Goal: Find specific page/section: Find specific page/section

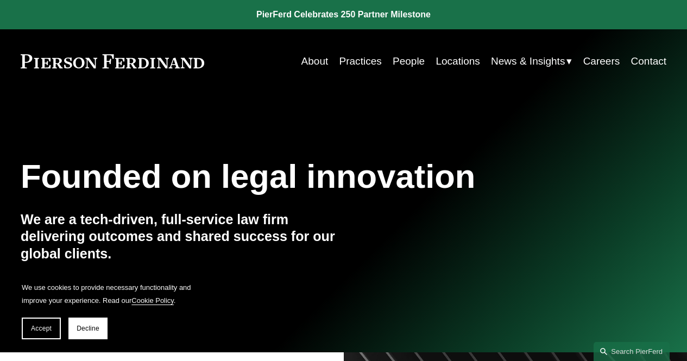
click at [466, 56] on link "Locations" at bounding box center [457, 61] width 44 height 21
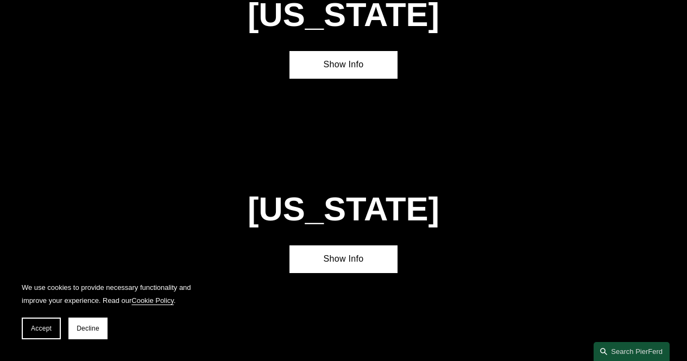
scroll to position [2359, 0]
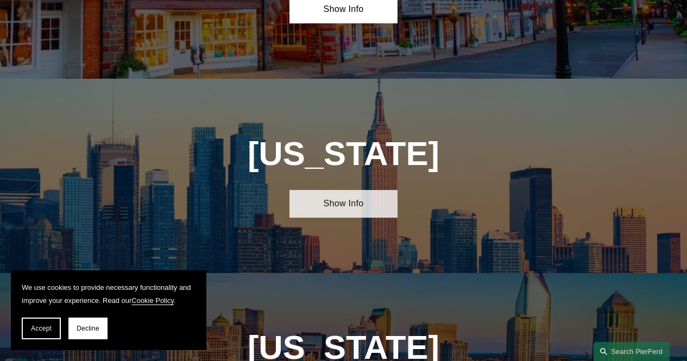
click at [343, 190] on link "Show Info" at bounding box center [342, 204] width 107 height 28
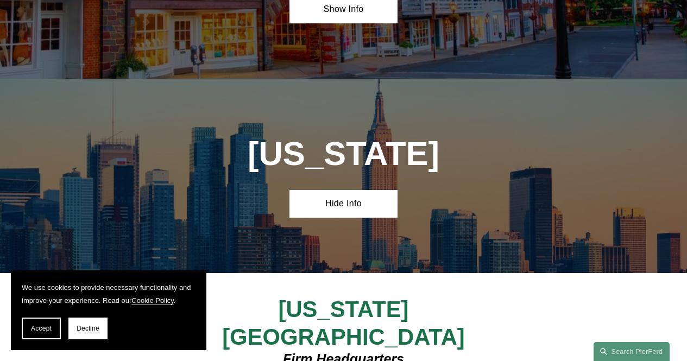
scroll to position [0, 0]
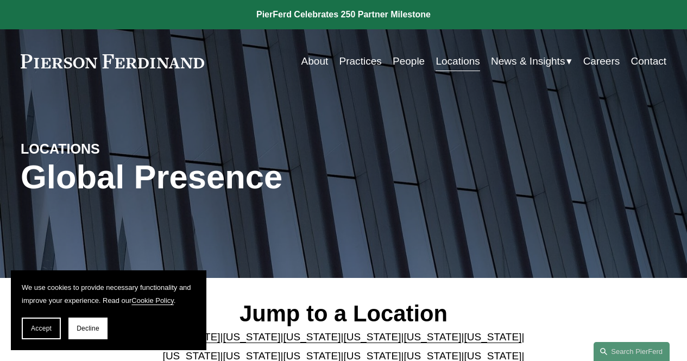
click at [359, 65] on link "Practices" at bounding box center [360, 61] width 42 height 21
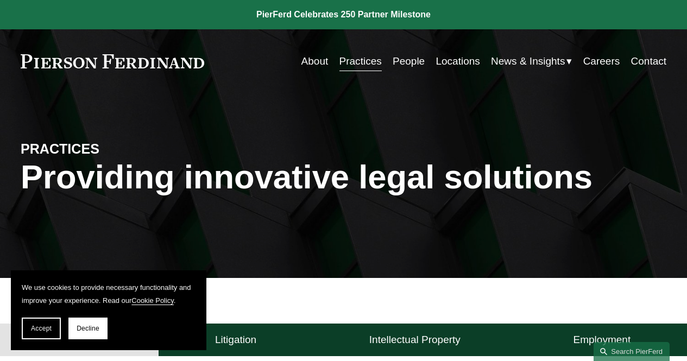
click at [414, 62] on link "People" at bounding box center [408, 61] width 32 height 21
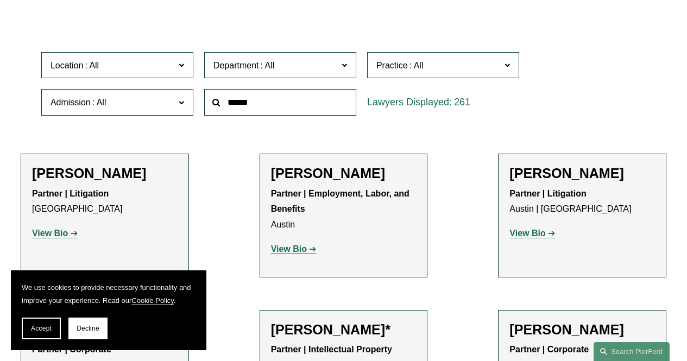
scroll to position [296, 0]
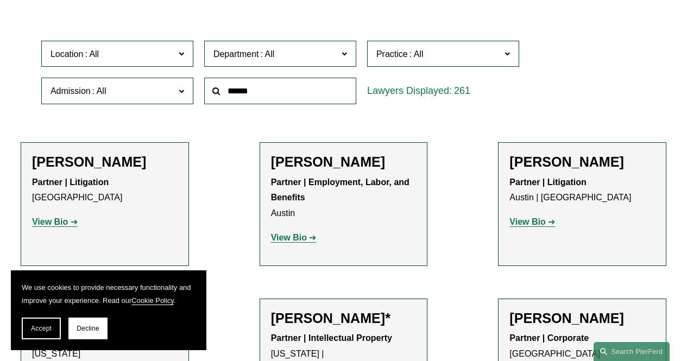
click at [422, 57] on span at bounding box center [416, 53] width 17 height 9
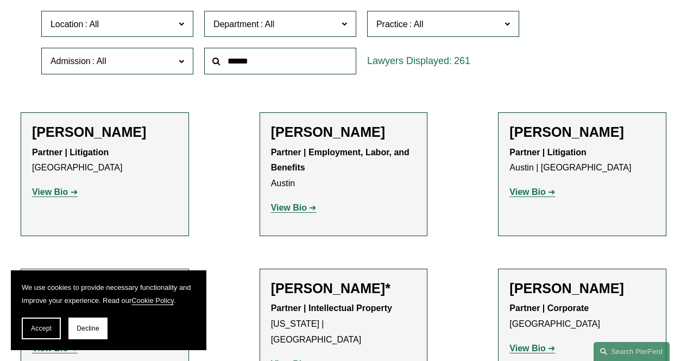
scroll to position [318, 0]
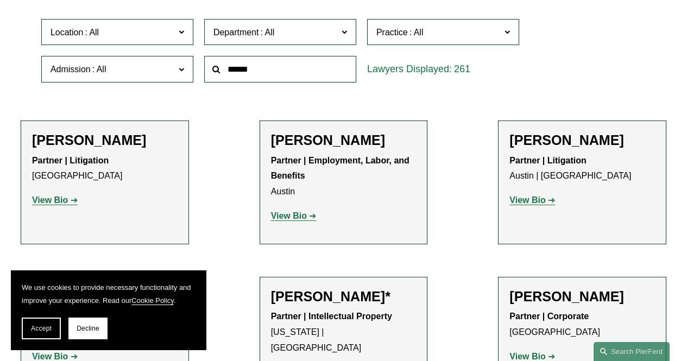
click at [288, 69] on input "text" at bounding box center [280, 69] width 152 height 27
type input "*********"
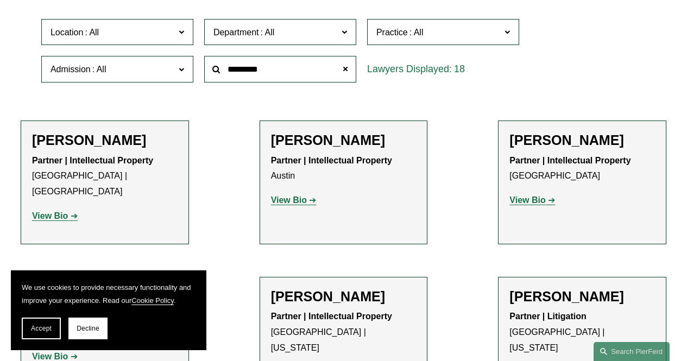
click at [598, 51] on div "Location All Atlanta Austin Boston Charlotte Chicago Cincinnati Cleveland Colum…" at bounding box center [343, 51] width 615 height 74
click at [585, 59] on div "Location All Atlanta Austin Boston Charlotte Chicago Cincinnati Cleveland Colum…" at bounding box center [343, 51] width 615 height 74
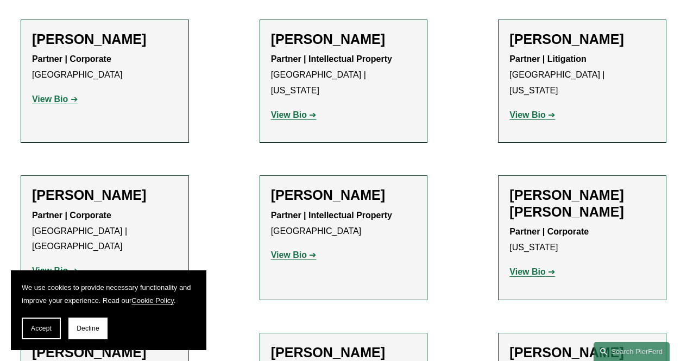
scroll to position [578, 0]
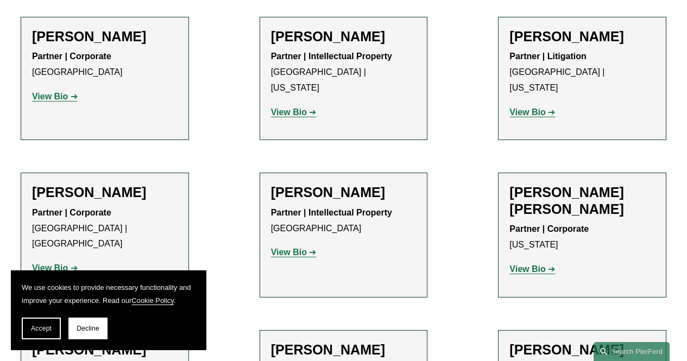
click at [686, 162] on ul "Filter Location All Atlanta Austin Boston Charlotte Chicago Cincinnati Clevelan…" at bounding box center [343, 283] width 687 height 1124
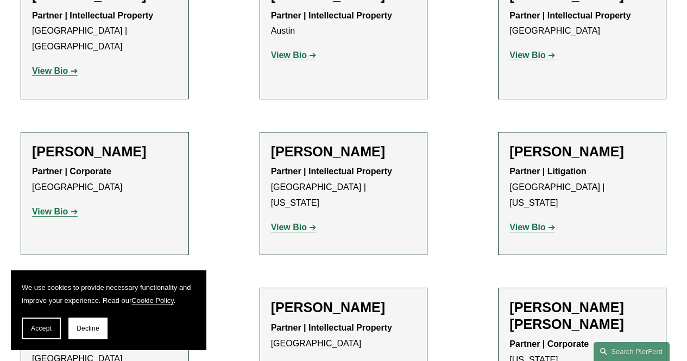
scroll to position [473, 0]
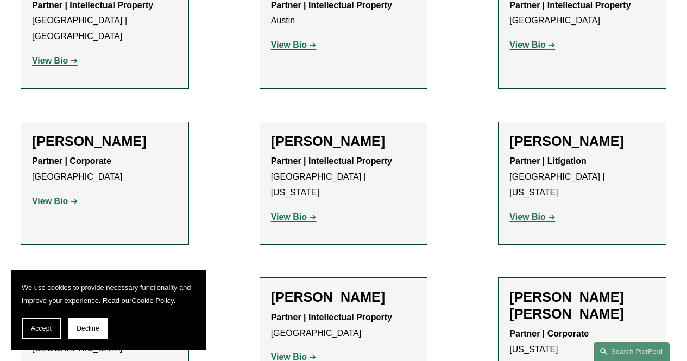
click at [300, 212] on strong "View Bio" at bounding box center [289, 216] width 36 height 9
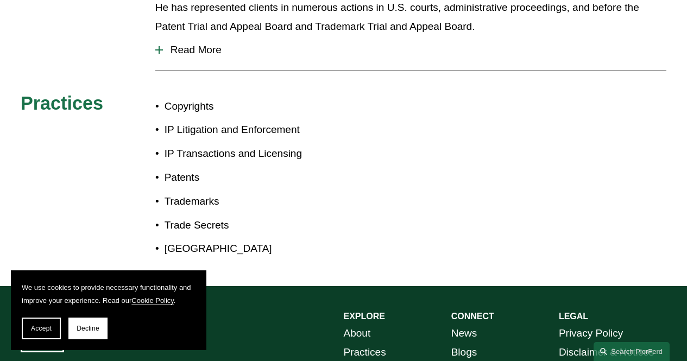
scroll to position [557, 0]
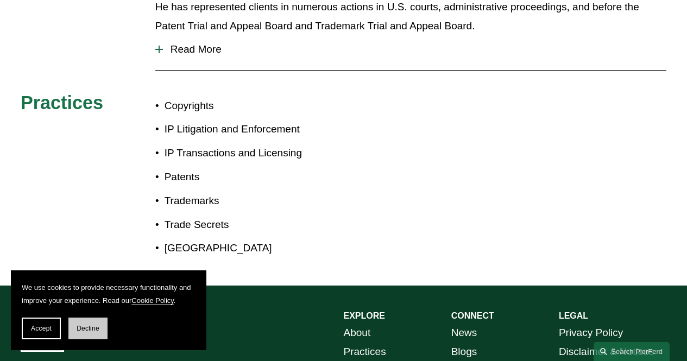
click at [96, 331] on span "Decline" at bounding box center [88, 329] width 23 height 8
